Goal: Task Accomplishment & Management: Complete application form

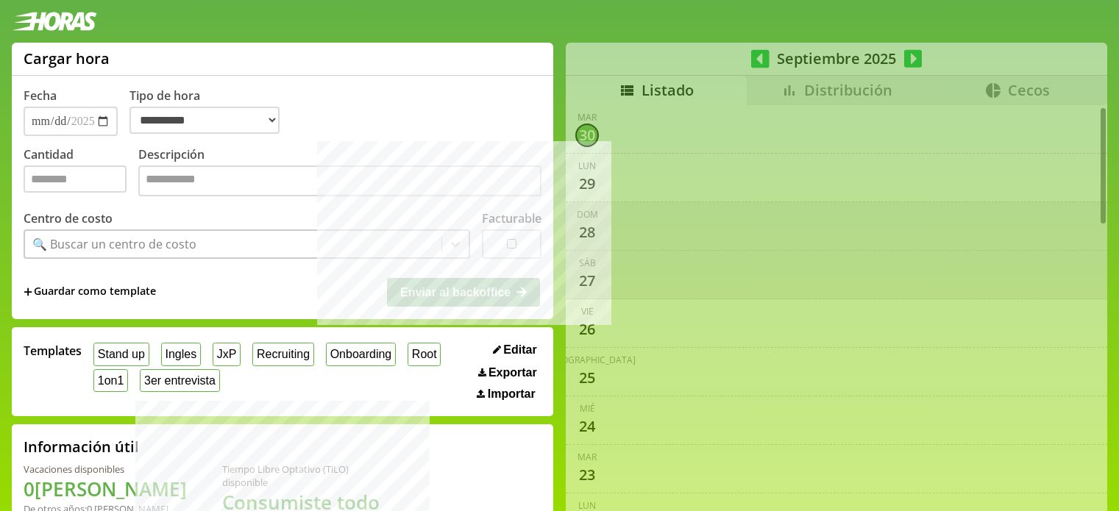
select select "**********"
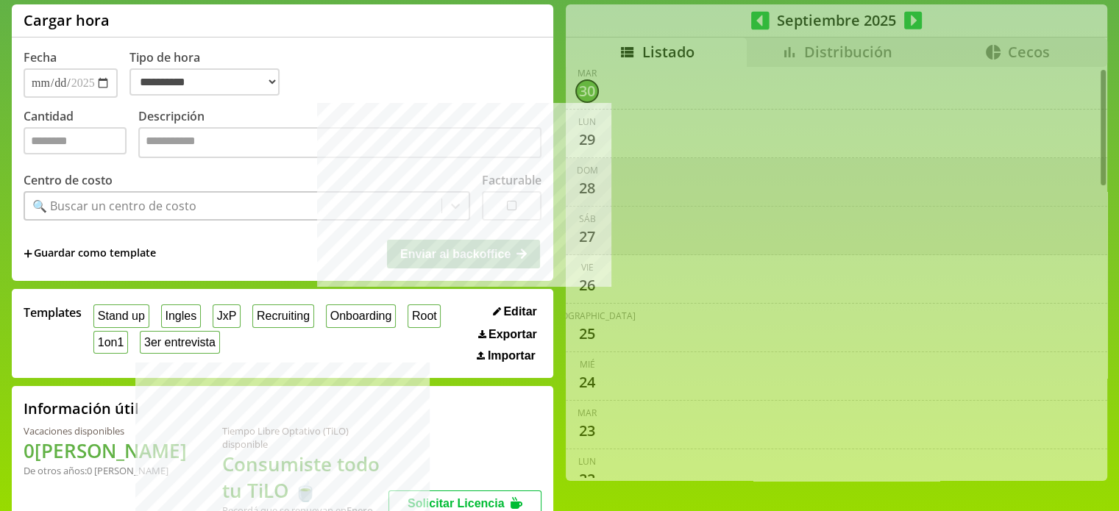
scroll to position [28, 0]
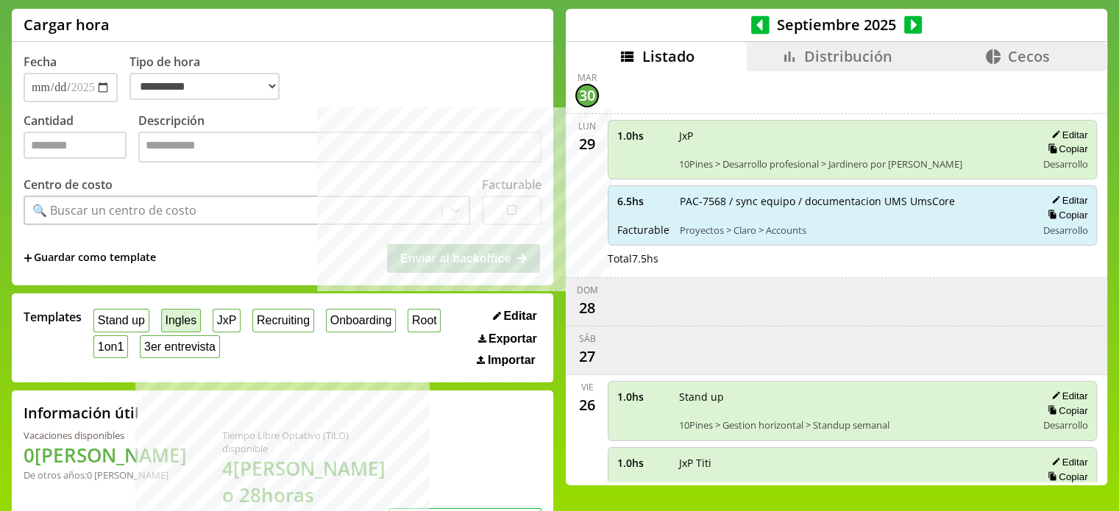
click at [194, 327] on button "Ingles" at bounding box center [181, 320] width 40 height 23
type input "*"
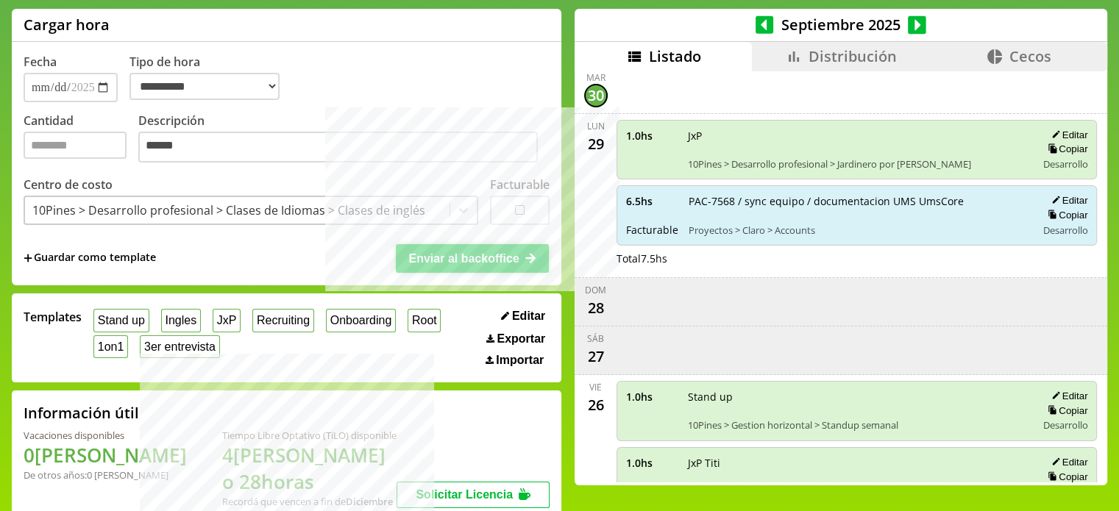
click at [459, 263] on span "Enviar al backoffice" at bounding box center [463, 258] width 110 height 13
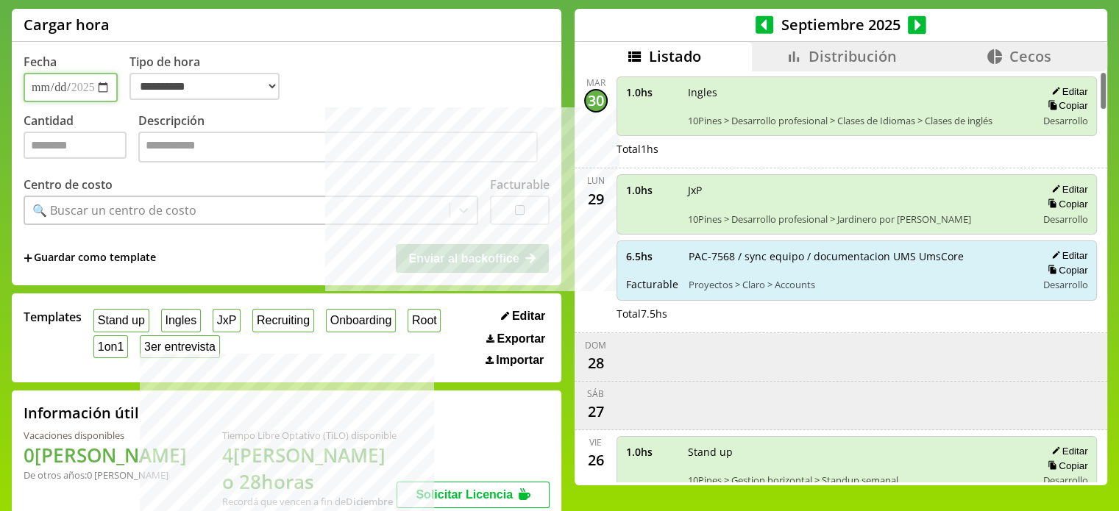
scroll to position [0, 0]
click at [82, 157] on input "Cantidad" at bounding box center [75, 145] width 103 height 27
type input "*"
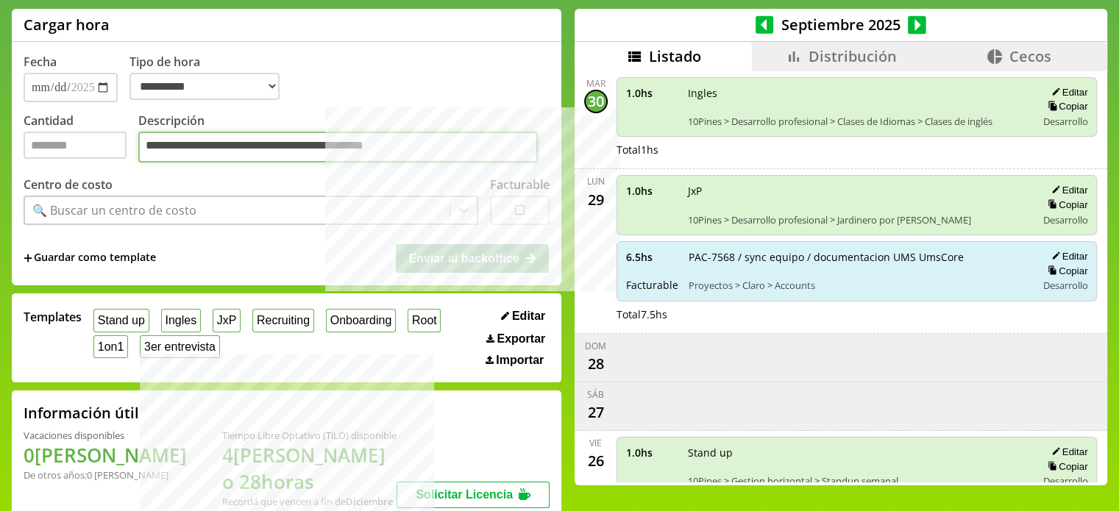
type textarea "**********"
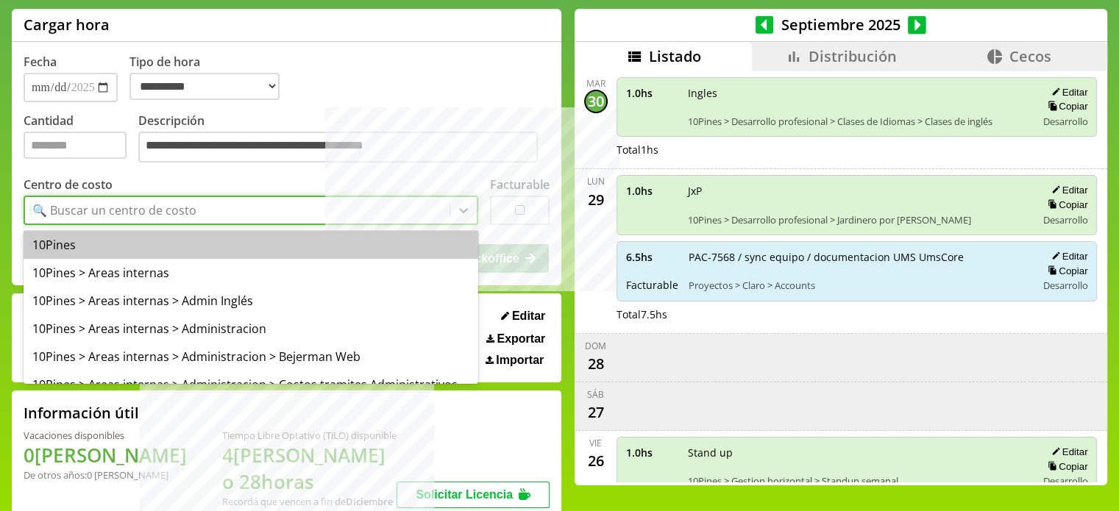
click at [174, 207] on div "🔍 Buscar un centro de costo" at bounding box center [114, 210] width 164 height 16
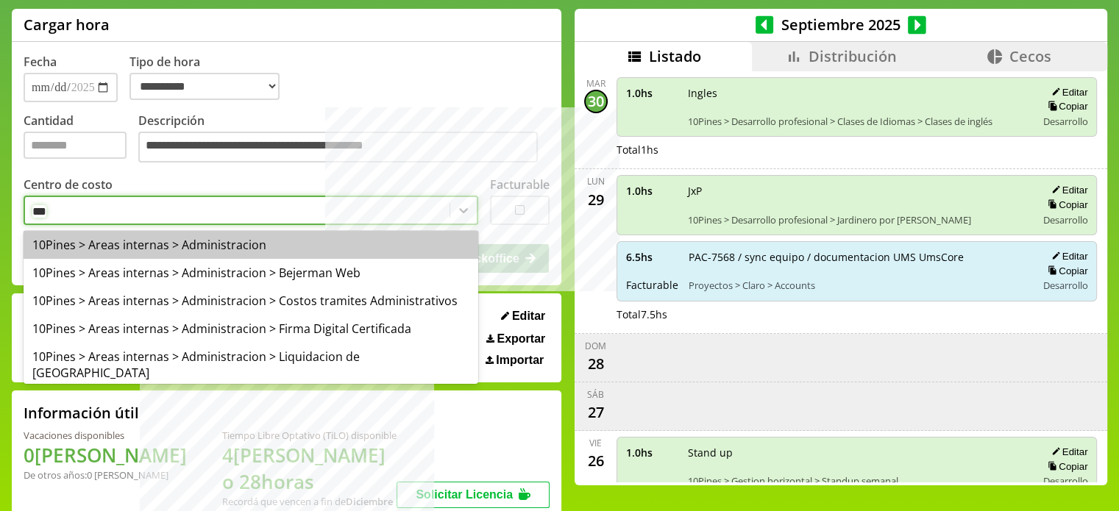
type input "****"
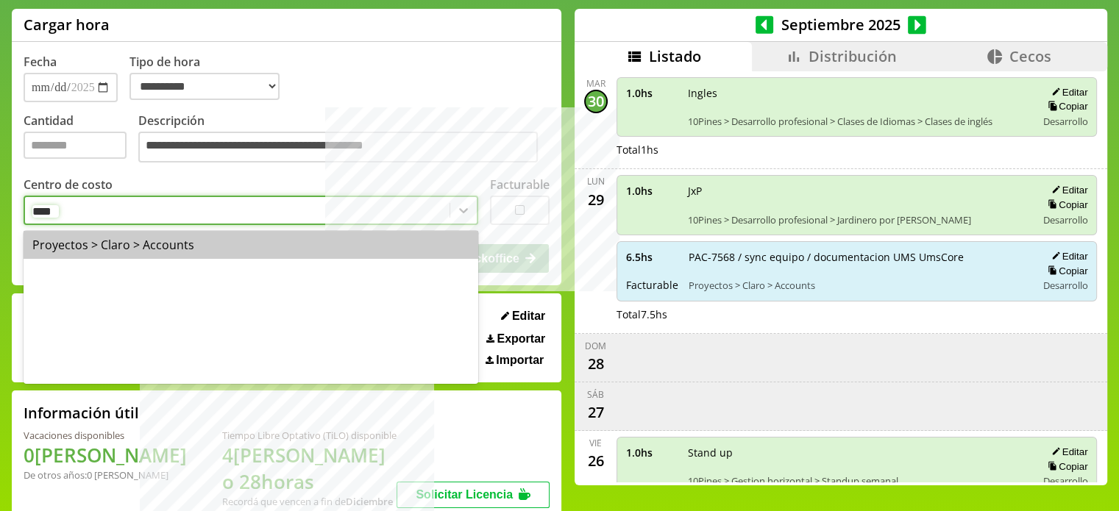
click at [185, 240] on div "Proyectos > Claro > Accounts" at bounding box center [251, 245] width 455 height 28
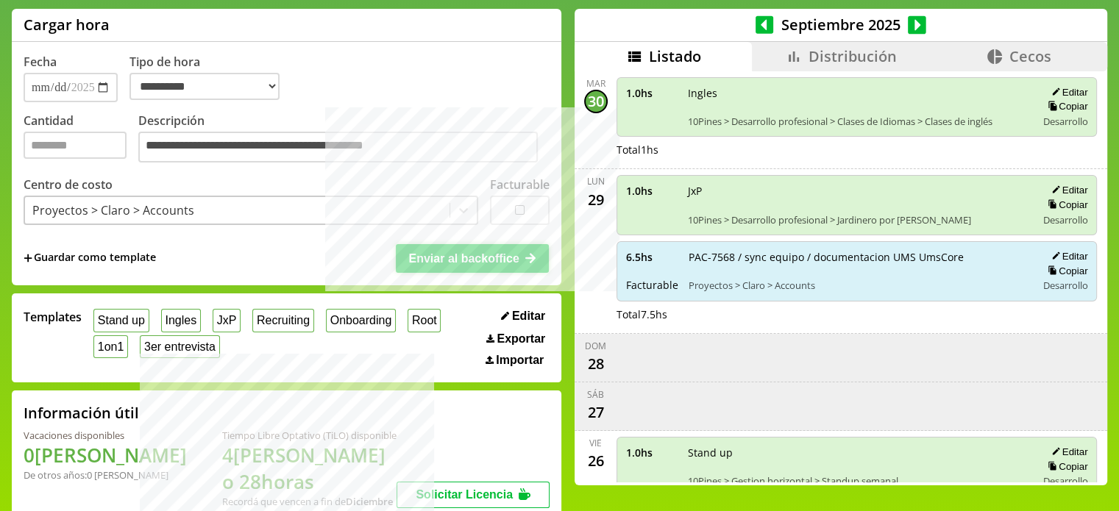
click at [518, 254] on span "Enviar al backoffice" at bounding box center [463, 258] width 110 height 13
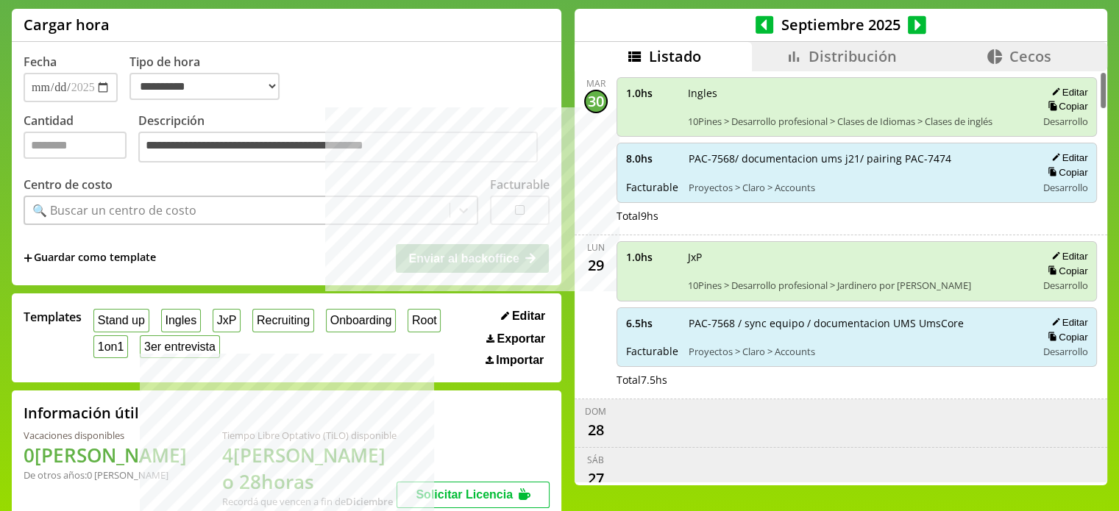
click at [809, 53] on span "Distribución" at bounding box center [853, 56] width 88 height 20
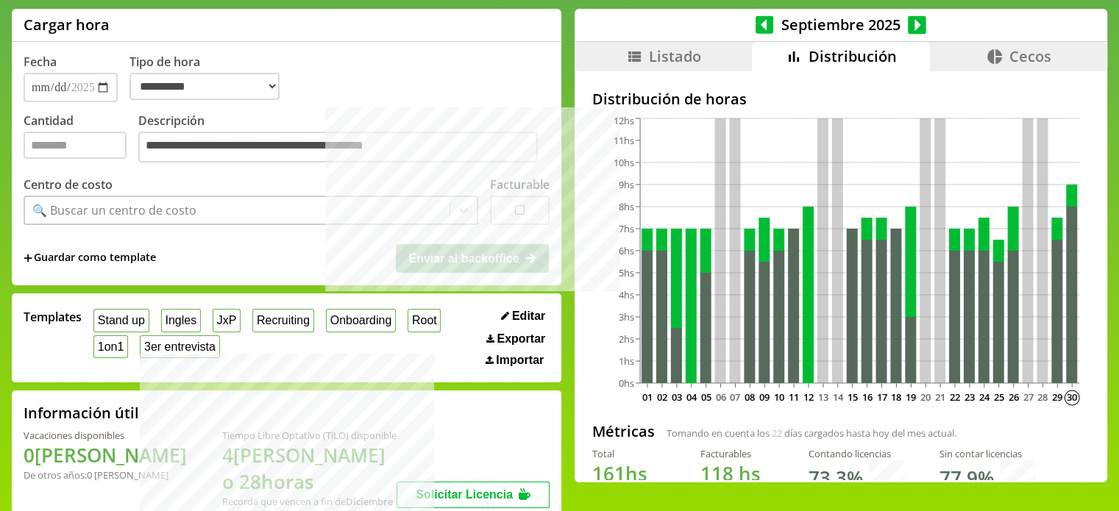
scroll to position [32, 0]
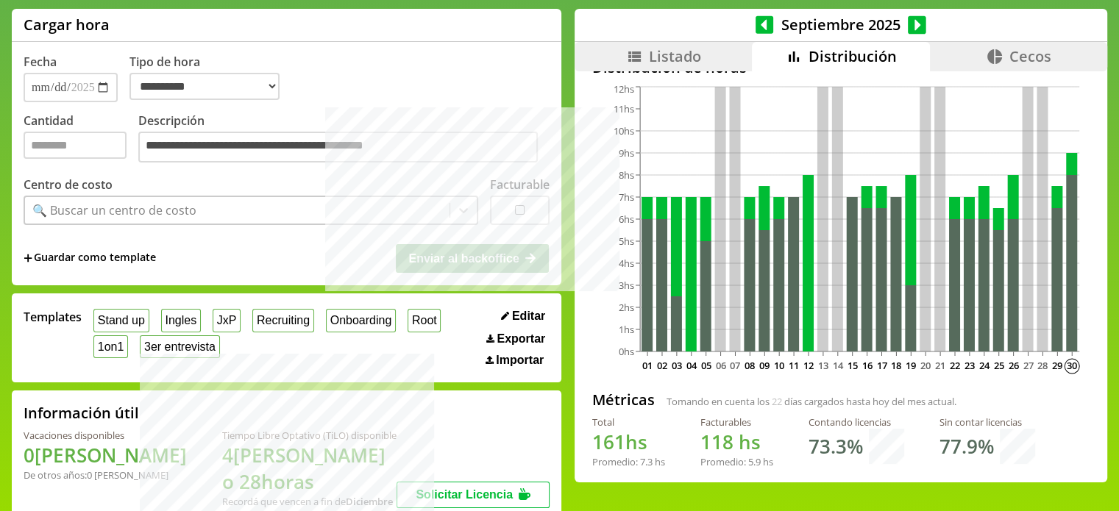
drag, startPoint x: 592, startPoint y: 439, endPoint x: 638, endPoint y: 441, distance: 46.4
click at [638, 441] on h1 "161 hs" at bounding box center [628, 442] width 73 height 26
drag, startPoint x: 618, startPoint y: 442, endPoint x: 582, endPoint y: 436, distance: 36.5
click at [597, 439] on h1 "161 hs" at bounding box center [628, 442] width 73 height 26
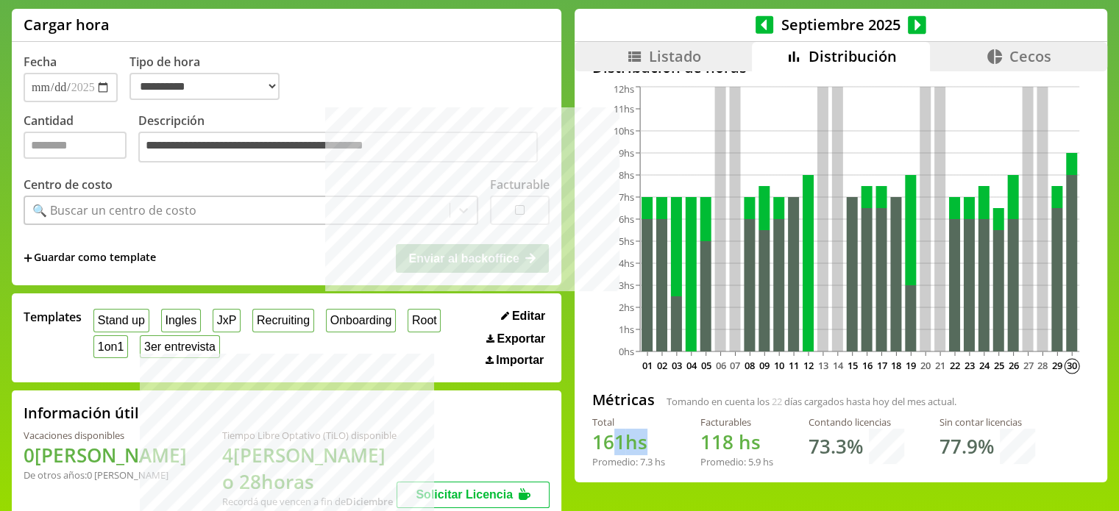
drag, startPoint x: 631, startPoint y: 442, endPoint x: 597, endPoint y: 440, distance: 33.9
click at [597, 440] on h1 "161 hs" at bounding box center [628, 442] width 73 height 26
click at [627, 441] on h1 "161 hs" at bounding box center [628, 442] width 73 height 26
click at [634, 440] on h1 "161 hs" at bounding box center [628, 442] width 73 height 26
